Goal: Consume media (video, audio)

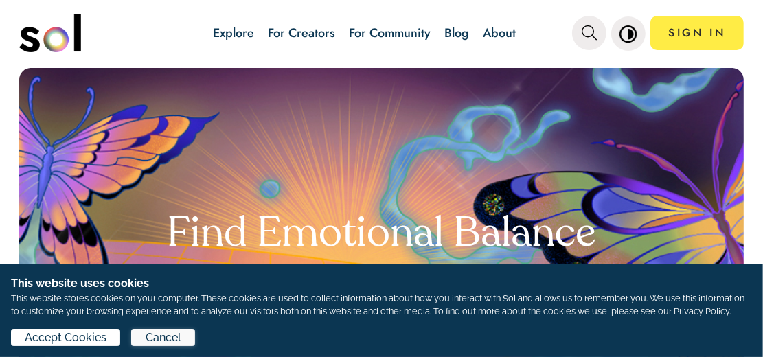
click at [175, 336] on span "Cancel" at bounding box center [164, 338] width 36 height 16
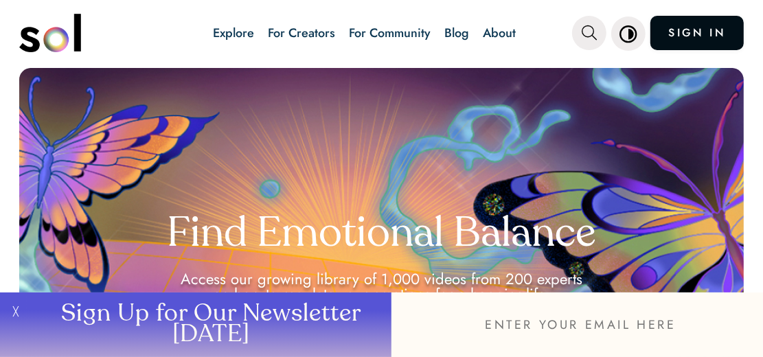
click at [699, 23] on link "SIGN IN" at bounding box center [696, 33] width 93 height 34
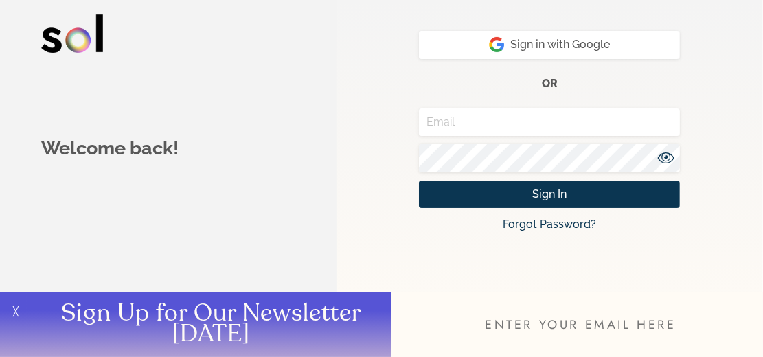
click at [552, 319] on input "email" at bounding box center [576, 324] width 371 height 65
click at [495, 111] on input "email" at bounding box center [549, 122] width 261 height 28
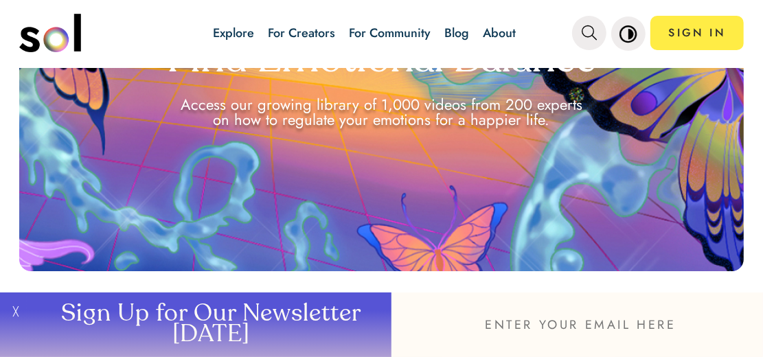
scroll to position [343, 0]
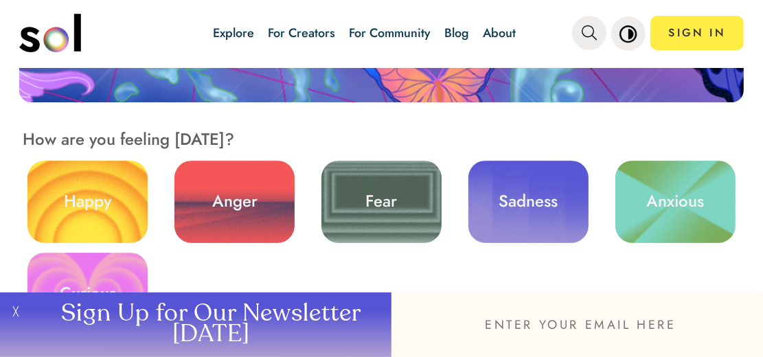
click at [14, 313] on button "╳" at bounding box center [13, 324] width 27 height 65
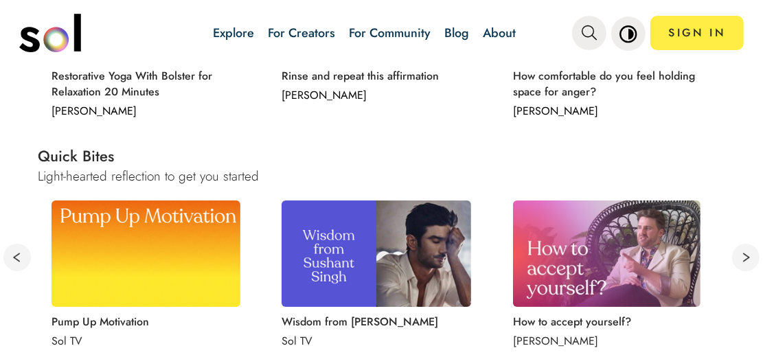
scroll to position [915, 0]
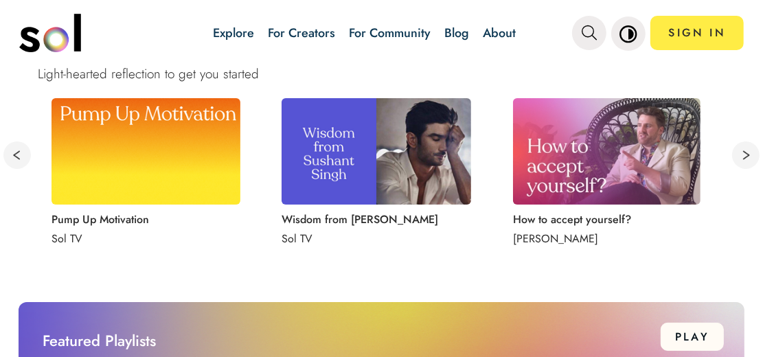
click at [612, 153] on img at bounding box center [606, 151] width 187 height 106
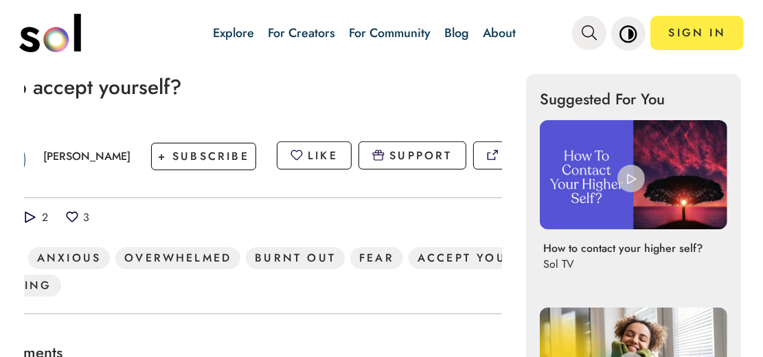
scroll to position [114, 0]
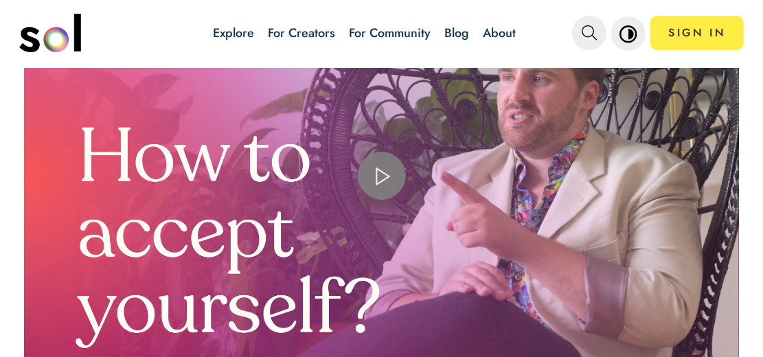
click at [382, 176] on span "Video Player" at bounding box center [382, 176] width 0 height 0
